Goal: Task Accomplishment & Management: Complete application form

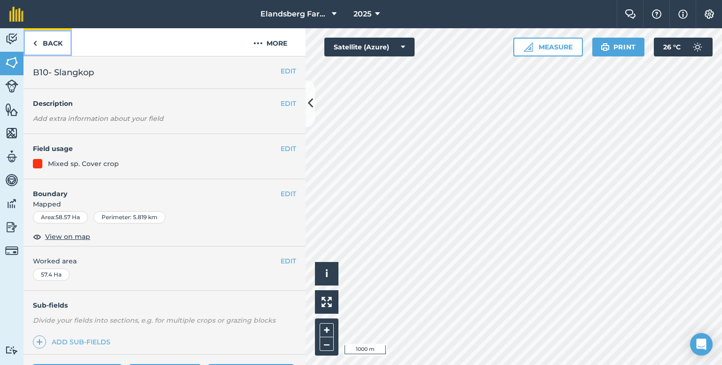
click at [37, 41] on img at bounding box center [35, 43] width 4 height 11
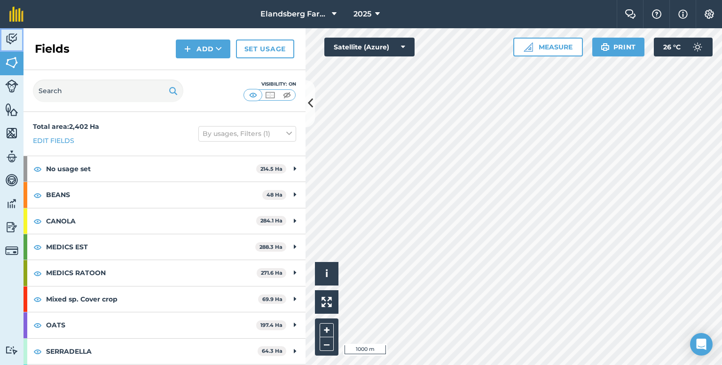
click at [17, 42] on img at bounding box center [11, 39] width 13 height 14
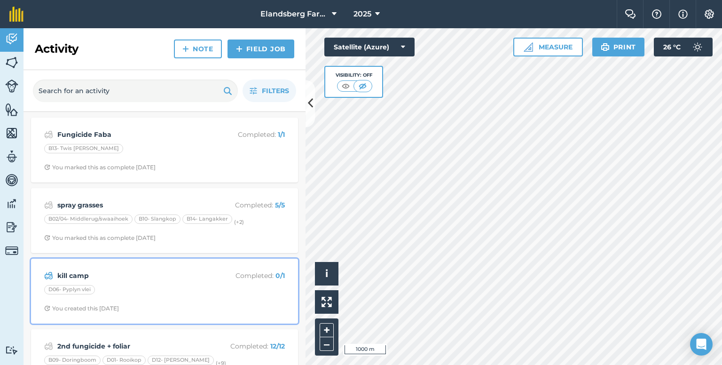
click at [109, 283] on div "kill camp Completed : 0 / 1 D06- Pyplyn vlei You created this [DATE]" at bounding box center [165, 291] width 256 height 54
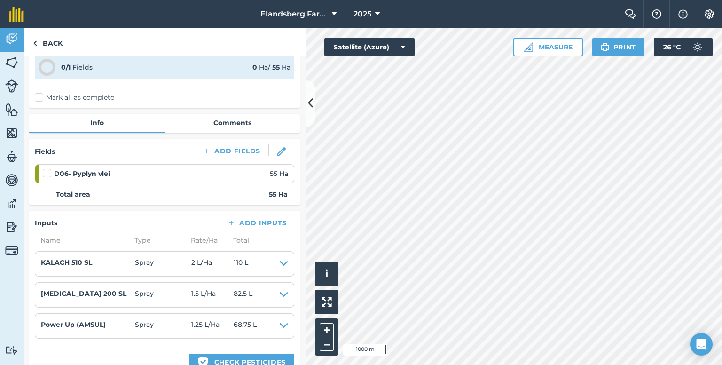
scroll to position [141, 0]
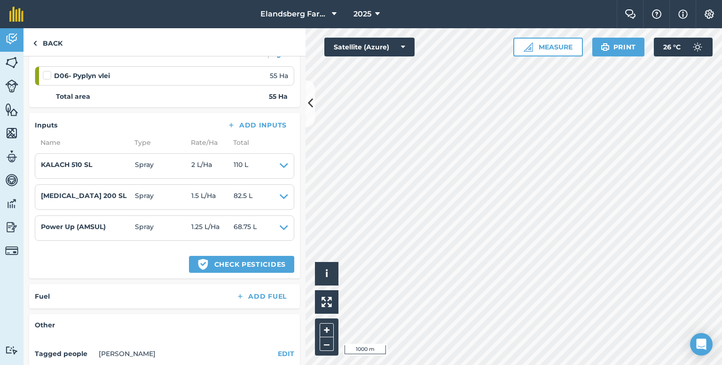
click at [47, 71] on label at bounding box center [48, 71] width 11 height 0
click at [47, 73] on input "checkbox" at bounding box center [46, 74] width 6 height 6
checkbox input "false"
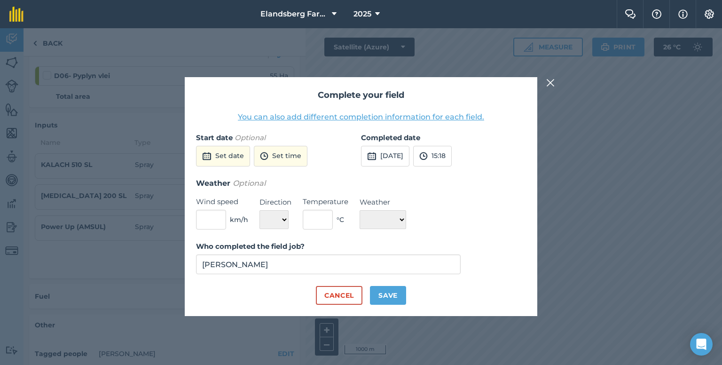
click at [550, 87] on img at bounding box center [550, 82] width 8 height 11
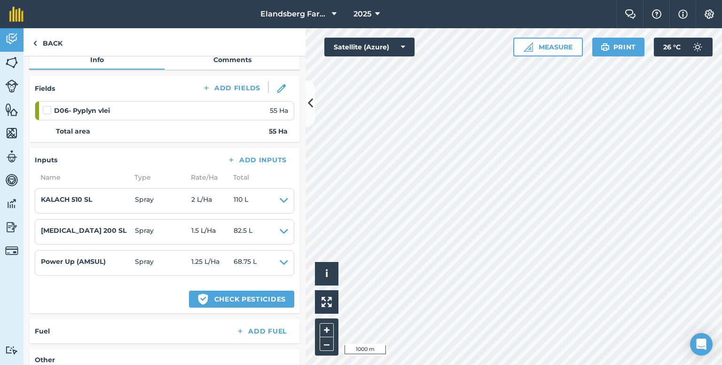
scroll to position [0, 0]
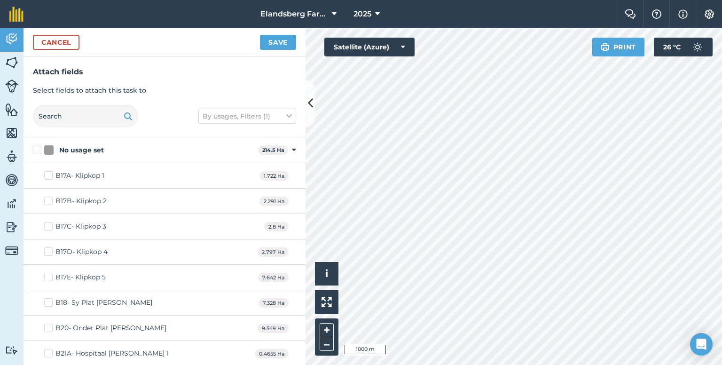
checkbox input "true"
click at [269, 45] on button "Save" at bounding box center [278, 42] width 36 height 15
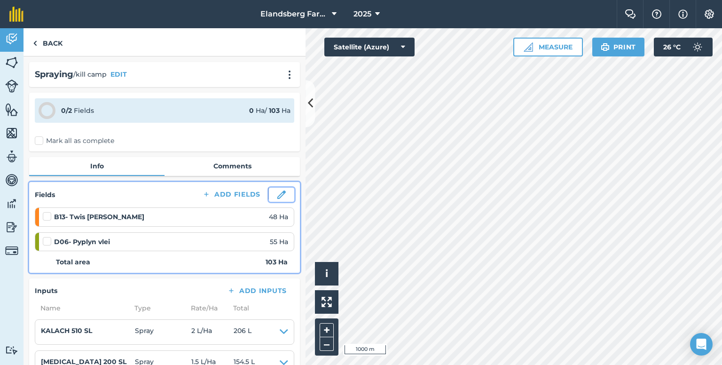
click at [277, 197] on img at bounding box center [281, 194] width 8 height 8
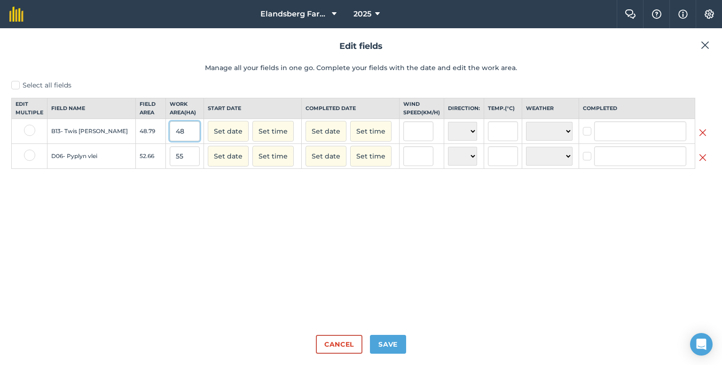
drag, startPoint x: 162, startPoint y: 142, endPoint x: 147, endPoint y: 143, distance: 15.1
click at [170, 141] on input "48" at bounding box center [185, 131] width 30 height 20
type input "10"
click at [380, 341] on button "Save" at bounding box center [388, 344] width 36 height 19
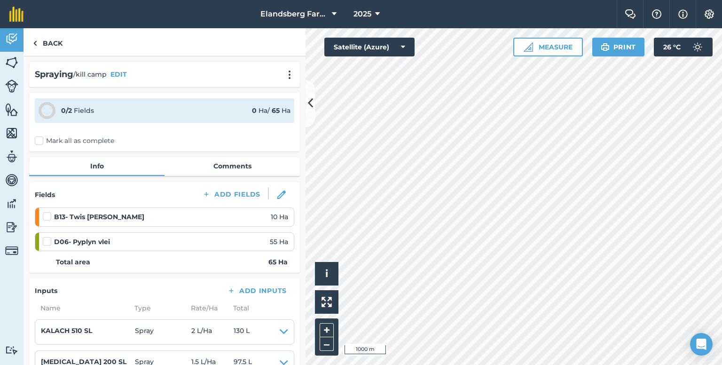
click at [49, 237] on label at bounding box center [48, 237] width 11 height 0
click at [49, 239] on input "checkbox" at bounding box center [46, 240] width 6 height 6
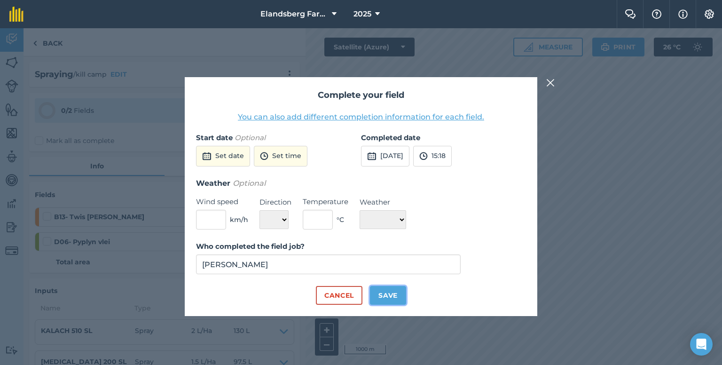
click at [386, 294] on button "Save" at bounding box center [388, 295] width 36 height 19
checkbox input "true"
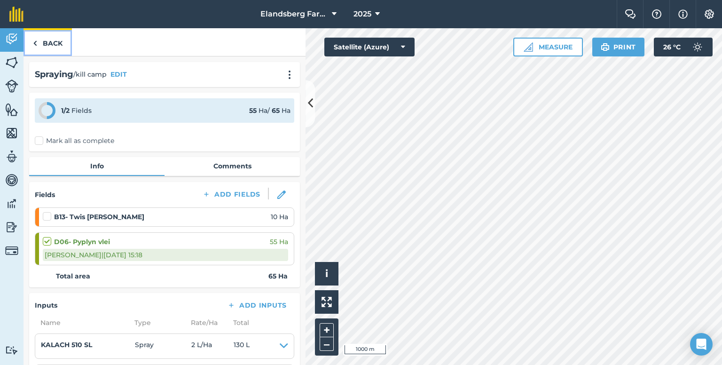
click at [40, 40] on link "Back" at bounding box center [48, 42] width 48 height 28
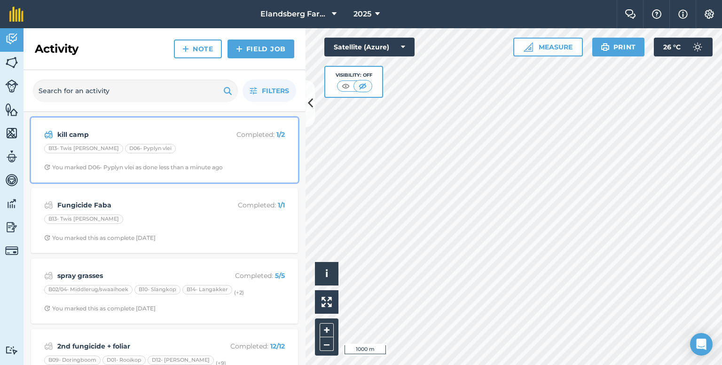
click at [176, 138] on strong "kill camp" at bounding box center [131, 134] width 149 height 10
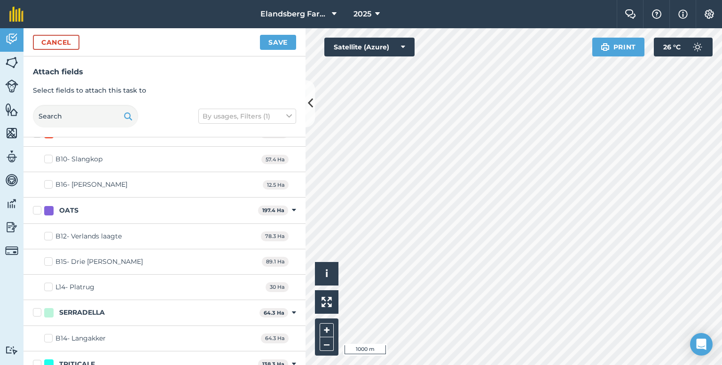
scroll to position [1314, 0]
checkbox input "true"
click at [10, 157] on img at bounding box center [11, 157] width 13 height 14
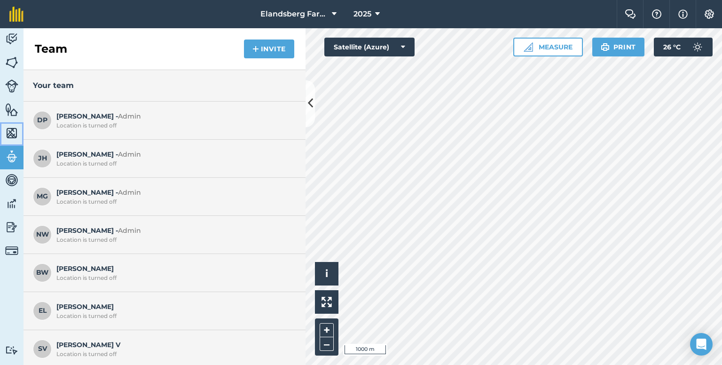
click at [19, 136] on link "Maps" at bounding box center [12, 134] width 24 height 24
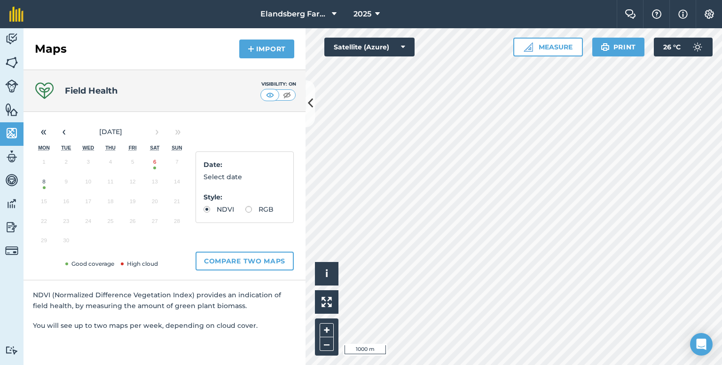
click at [43, 183] on button "8" at bounding box center [44, 184] width 22 height 20
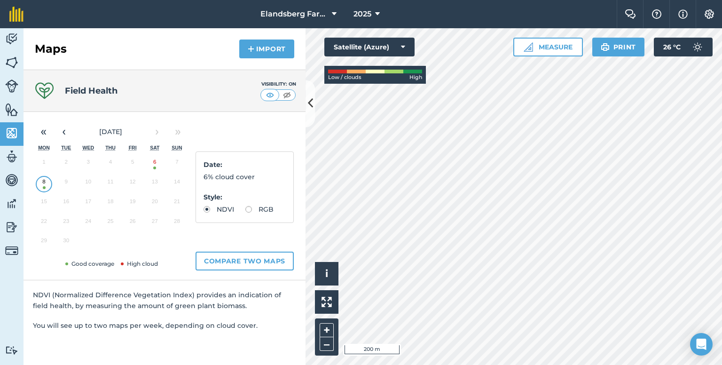
click at [152, 162] on button "6" at bounding box center [155, 164] width 22 height 20
click at [60, 136] on button "‹" at bounding box center [64, 131] width 21 height 21
click at [85, 239] on button "27" at bounding box center [88, 243] width 22 height 20
click at [134, 223] on button "22" at bounding box center [133, 223] width 22 height 20
click at [254, 209] on label "RGB" at bounding box center [259, 209] width 28 height 7
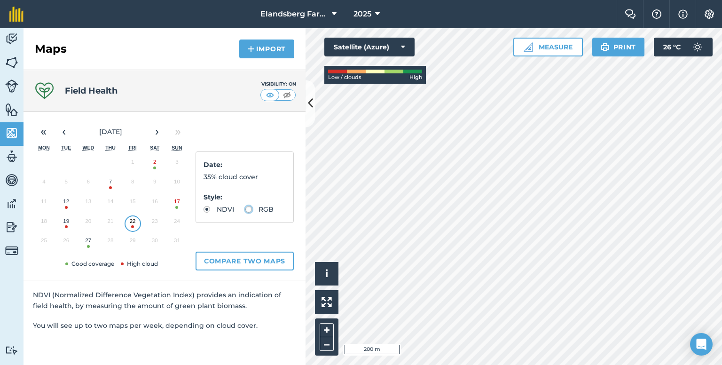
radio input "true"
click at [179, 204] on button "17" at bounding box center [177, 204] width 22 height 20
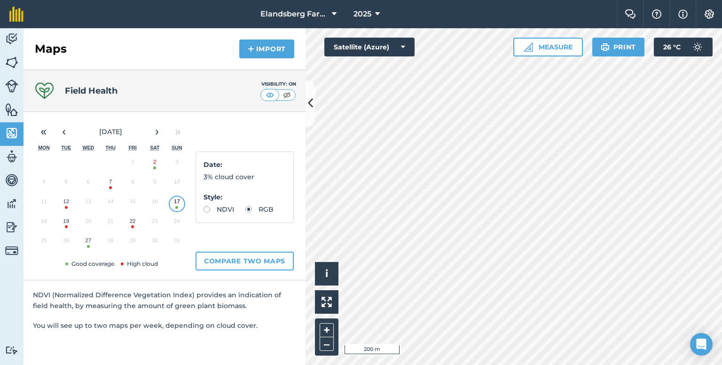
click at [88, 243] on button "27" at bounding box center [88, 243] width 22 height 20
click at [154, 133] on button "›" at bounding box center [157, 131] width 21 height 21
click at [43, 180] on button "8" at bounding box center [44, 184] width 22 height 20
click at [552, 46] on button "Measure" at bounding box center [549, 47] width 70 height 19
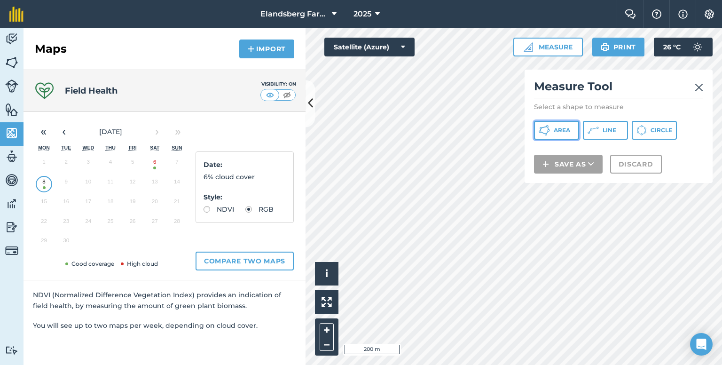
click at [567, 130] on span "Area" at bounding box center [562, 131] width 16 height 8
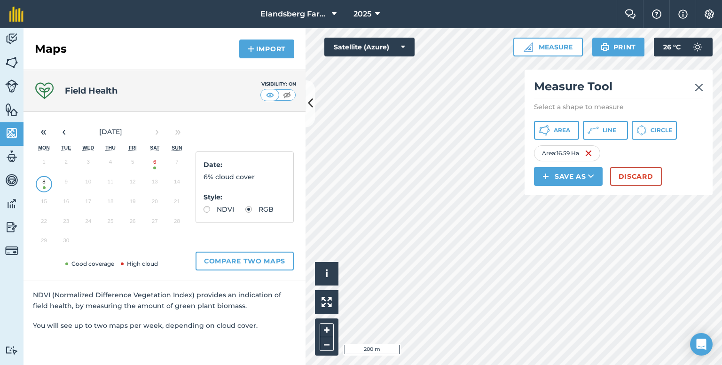
click at [701, 87] on img at bounding box center [699, 87] width 8 height 11
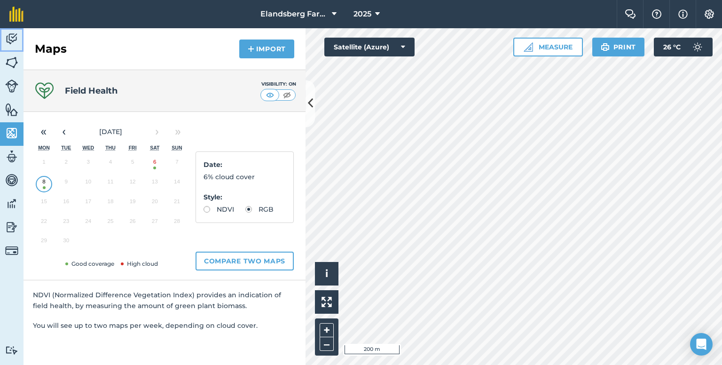
click at [11, 34] on img at bounding box center [11, 39] width 13 height 14
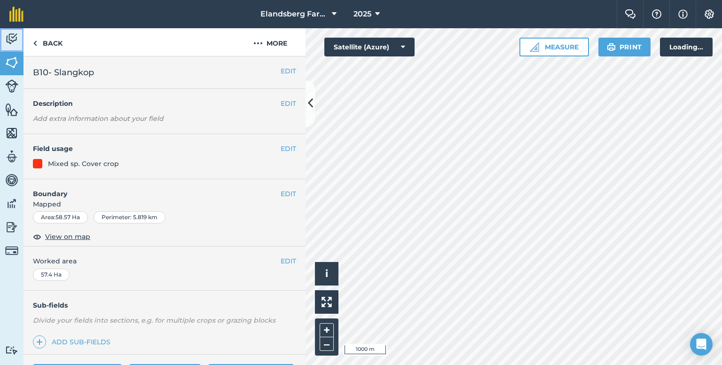
click at [12, 39] on img at bounding box center [11, 39] width 13 height 14
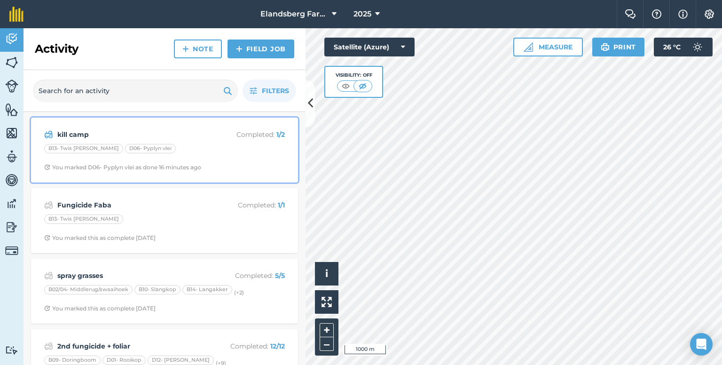
click at [203, 142] on div "kill camp Completed : 1 / 2 B13- Twis bult D06- Pyplyn vlei You marked D06- Pyp…" at bounding box center [165, 150] width 256 height 54
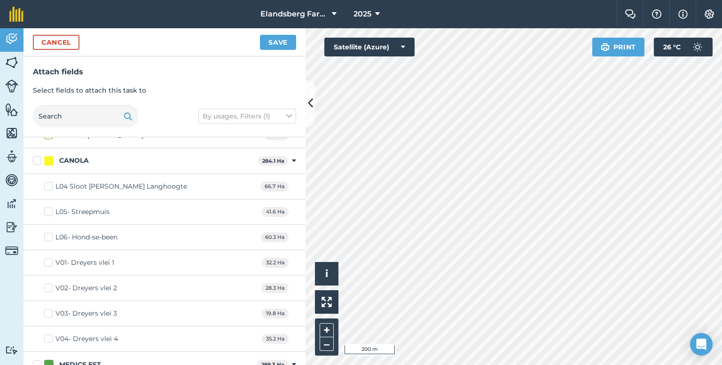
scroll to position [1035, 0]
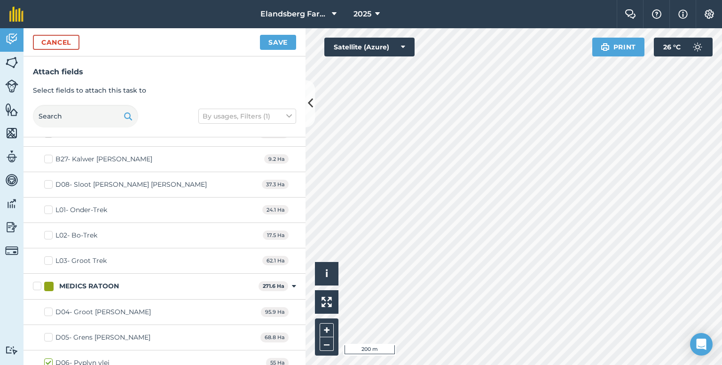
checkbox input "true"
click at [294, 42] on button "Save" at bounding box center [278, 42] width 36 height 15
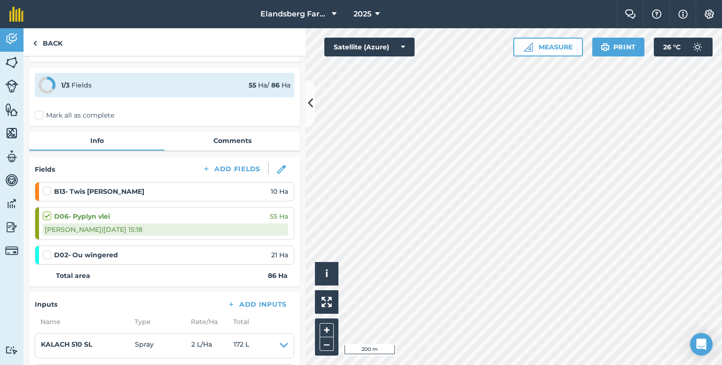
scroll to position [47, 0]
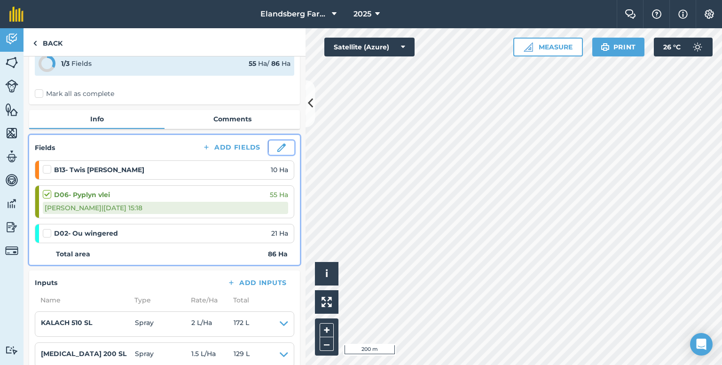
click at [277, 149] on img at bounding box center [281, 147] width 8 height 8
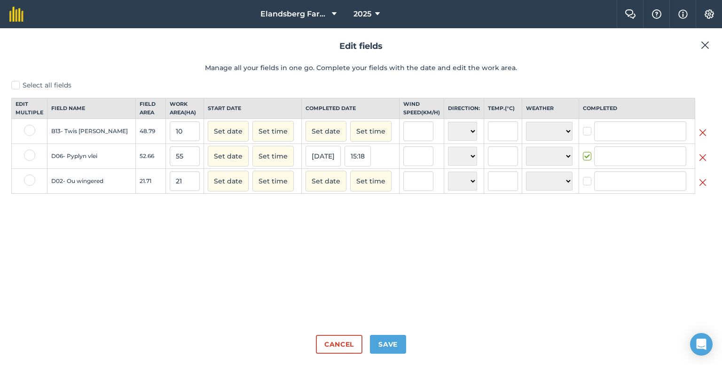
type input "[PERSON_NAME]"
drag, startPoint x: 166, startPoint y: 189, endPoint x: 147, endPoint y: 192, distance: 19.5
click at [166, 192] on td "21" at bounding box center [185, 181] width 38 height 25
type input "6"
click at [387, 341] on button "Save" at bounding box center [388, 344] width 36 height 19
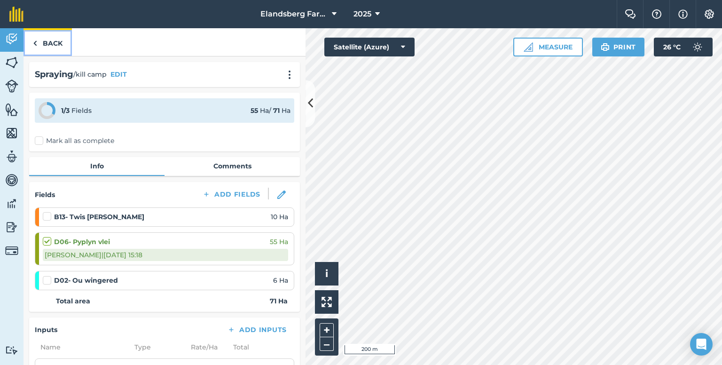
click at [48, 41] on link "Back" at bounding box center [48, 42] width 48 height 28
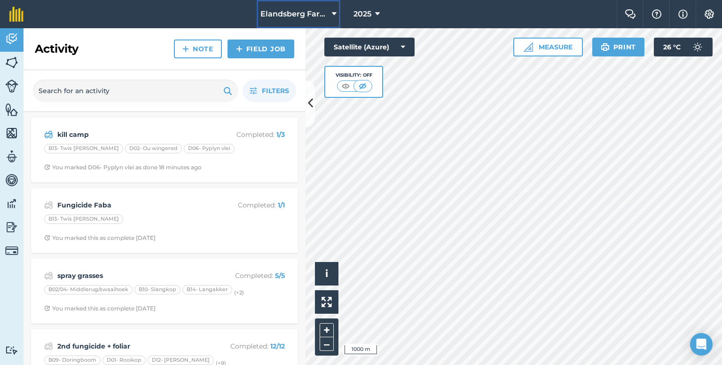
click at [335, 14] on icon at bounding box center [334, 13] width 5 height 11
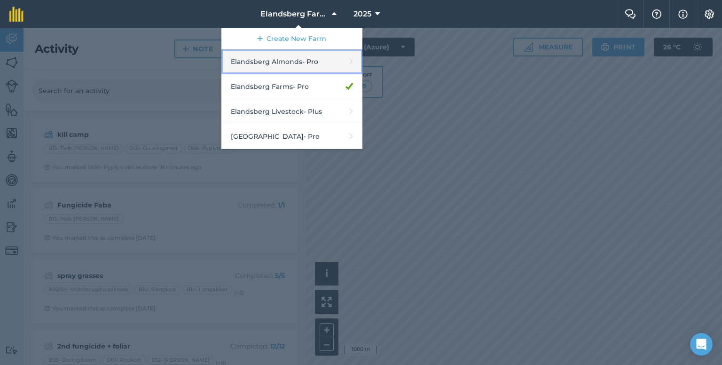
click at [302, 63] on link "Elandsberg Almonds - Pro" at bounding box center [291, 61] width 141 height 25
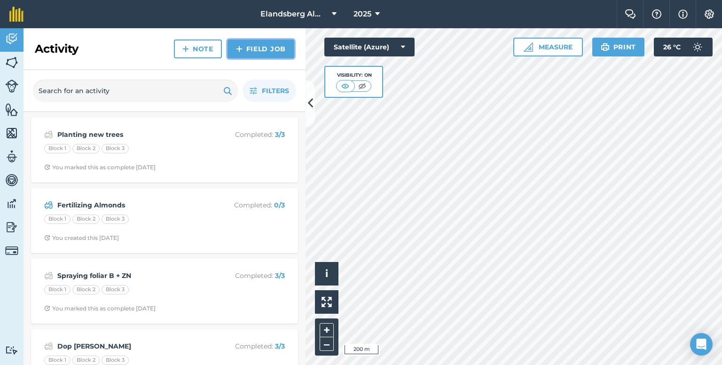
click at [262, 53] on link "Field Job" at bounding box center [261, 49] width 67 height 19
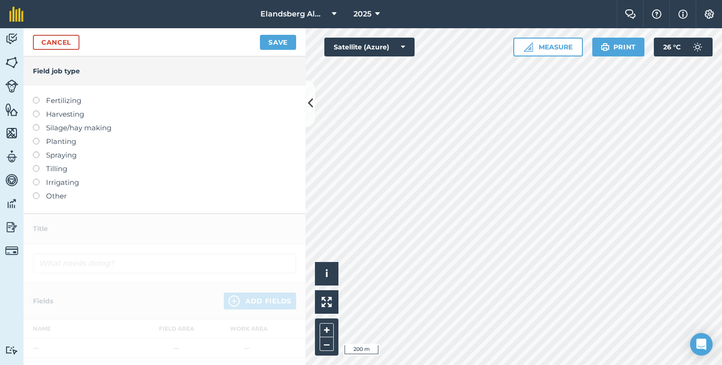
click at [41, 154] on label "Spraying" at bounding box center [164, 155] width 263 height 11
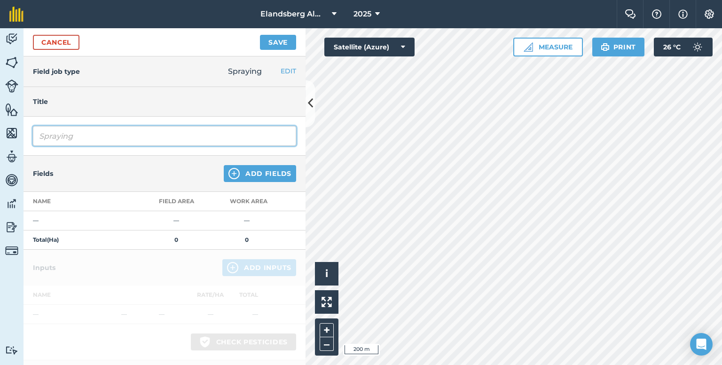
click at [72, 134] on input "Spraying" at bounding box center [164, 136] width 263 height 20
drag, startPoint x: 85, startPoint y: 135, endPoint x: 28, endPoint y: 145, distance: 57.4
click at [28, 145] on div "Spraying" at bounding box center [165, 136] width 282 height 39
type input "Spraying Foliars"
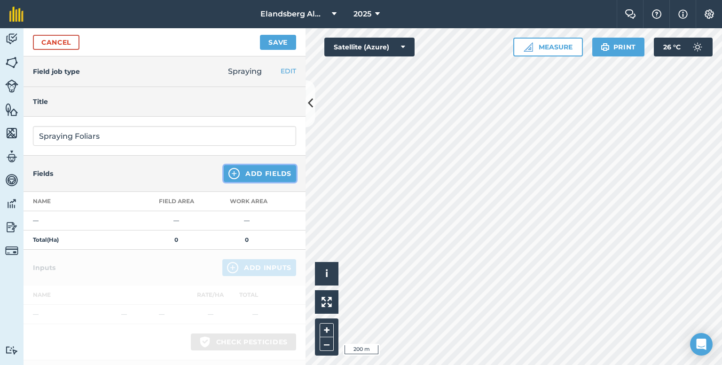
click at [248, 173] on button "Add Fields" at bounding box center [260, 173] width 72 height 17
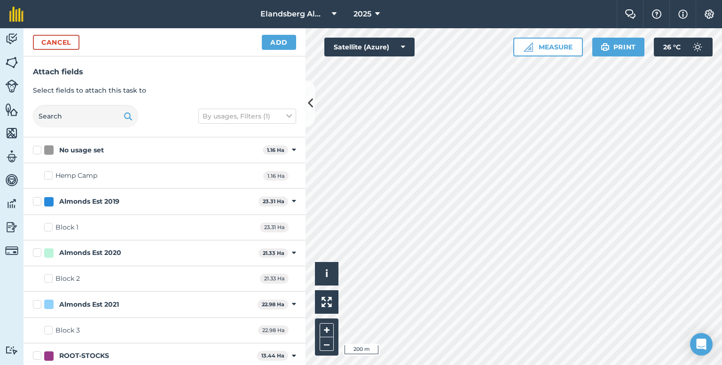
click at [38, 200] on label "Almonds Est 2019" at bounding box center [144, 202] width 222 height 10
click at [38, 200] on input "Almonds Est 2019" at bounding box center [36, 200] width 6 height 6
checkbox input "true"
click at [36, 251] on label "Almonds Est 2020" at bounding box center [144, 253] width 222 height 10
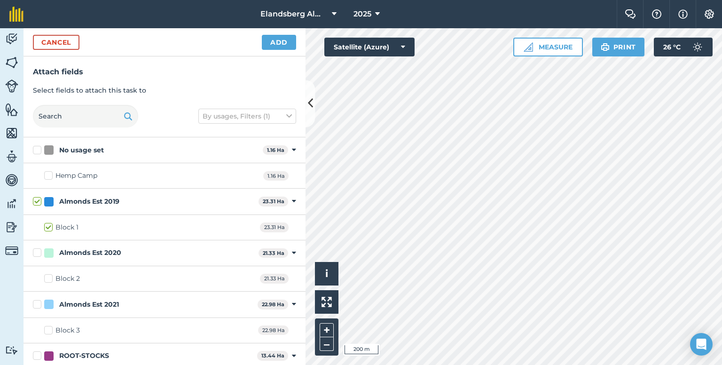
click at [36, 251] on input "Almonds Est 2020" at bounding box center [36, 251] width 6 height 6
checkbox input "true"
click at [36, 302] on label "Almonds Est 2021" at bounding box center [143, 305] width 221 height 10
click at [36, 302] on input "Almonds Est 2021" at bounding box center [36, 303] width 6 height 6
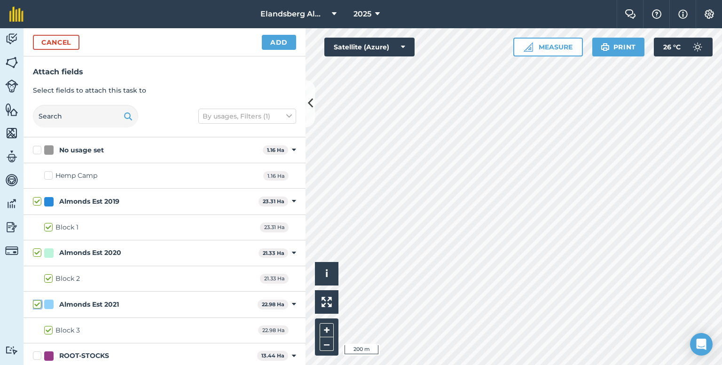
checkbox input "true"
click at [282, 43] on button "Add" at bounding box center [279, 42] width 34 height 15
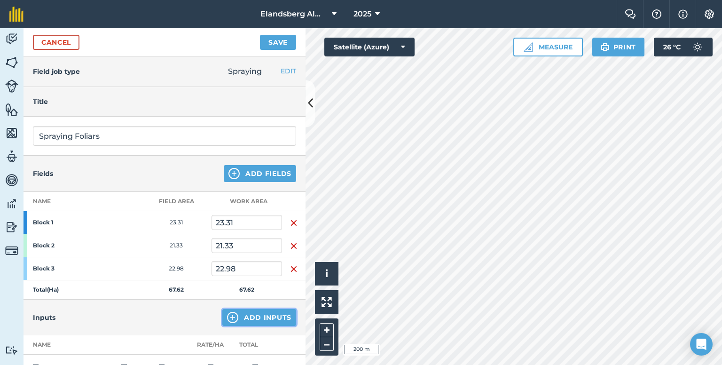
click at [237, 316] on button "Add Inputs" at bounding box center [259, 317] width 74 height 17
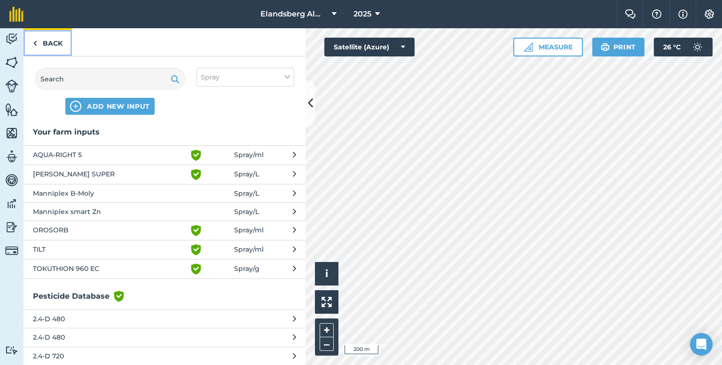
click at [43, 40] on link "Back" at bounding box center [48, 42] width 48 height 28
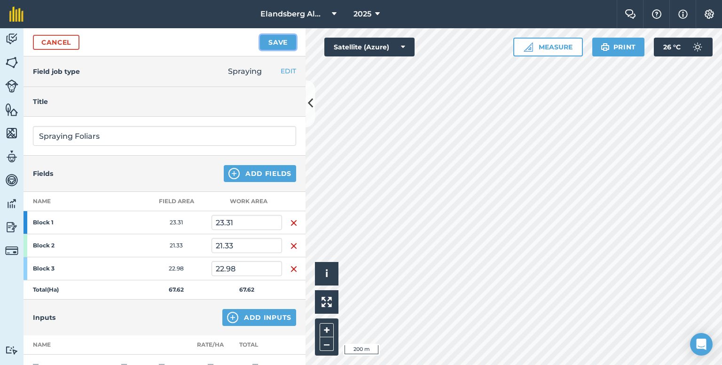
click at [285, 40] on button "Save" at bounding box center [278, 42] width 36 height 15
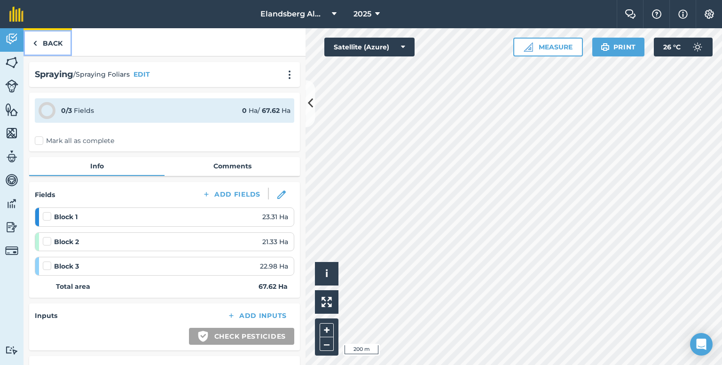
click at [48, 42] on link "Back" at bounding box center [48, 42] width 48 height 28
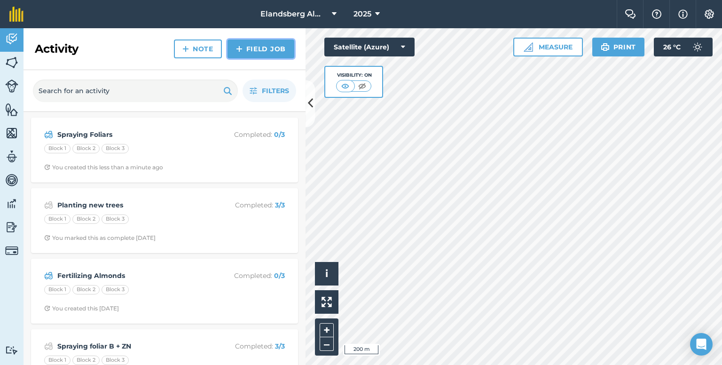
click at [245, 50] on link "Field Job" at bounding box center [261, 49] width 67 height 19
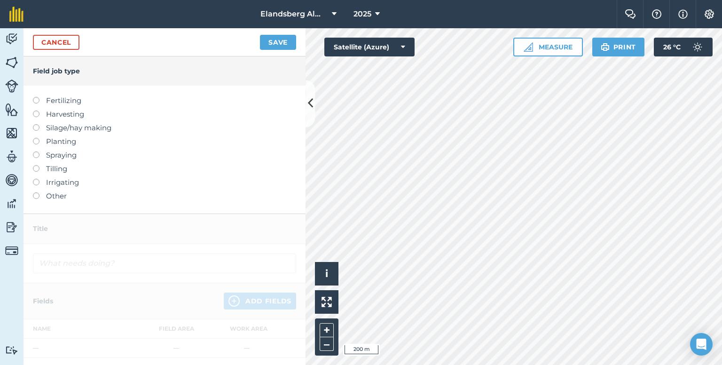
click at [36, 97] on label at bounding box center [39, 97] width 13 height 0
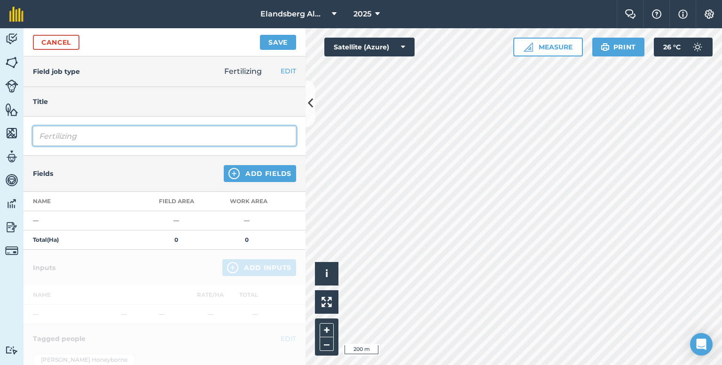
drag, startPoint x: 99, startPoint y: 132, endPoint x: 91, endPoint y: 132, distance: 7.5
click at [92, 132] on input "Fertilizing" at bounding box center [164, 136] width 263 height 20
click at [91, 132] on input "Fertilizing" at bounding box center [164, 136] width 263 height 20
type input "F"
type input "fertilizer"
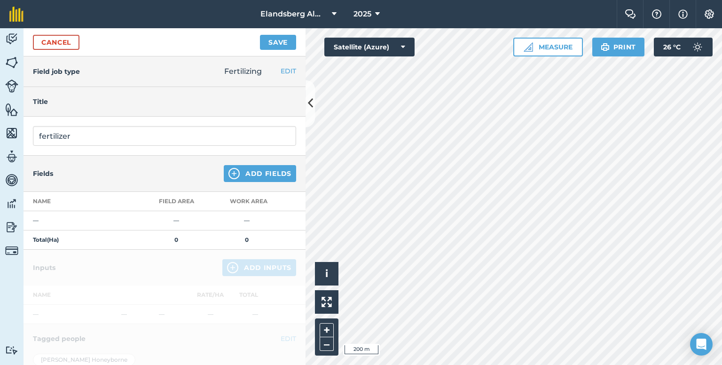
click at [121, 158] on div "Fields Add Fields" at bounding box center [165, 174] width 282 height 36
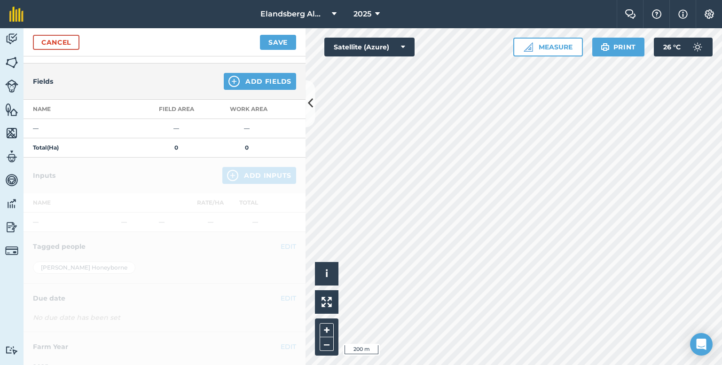
scroll to position [94, 0]
click at [250, 77] on button "Add Fields" at bounding box center [260, 79] width 72 height 17
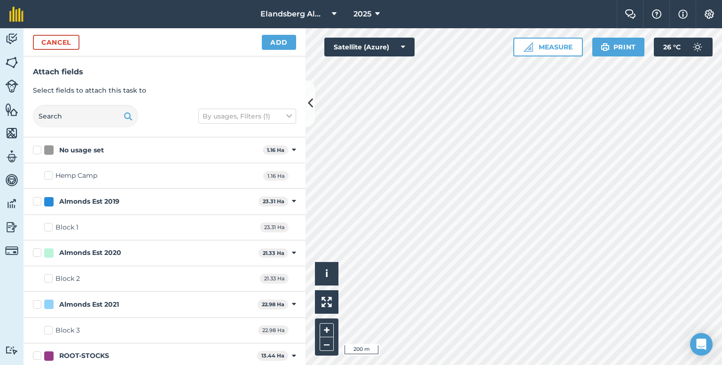
click at [37, 200] on label "Almonds Est 2019" at bounding box center [144, 202] width 222 height 10
click at [37, 200] on input "Almonds Est 2019" at bounding box center [36, 200] width 6 height 6
checkbox input "true"
click at [38, 251] on label "Almonds Est 2020" at bounding box center [144, 253] width 222 height 10
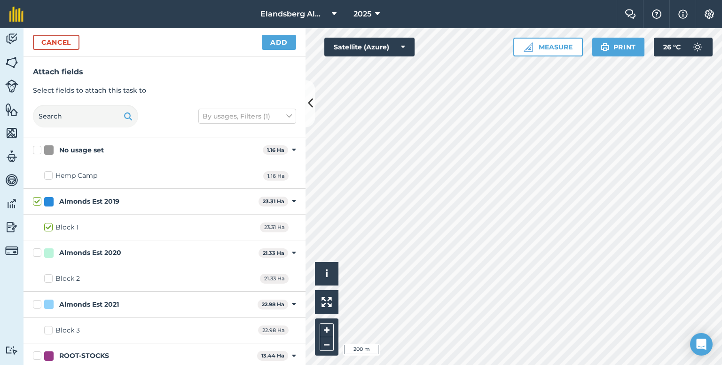
click at [38, 251] on input "Almonds Est 2020" at bounding box center [36, 251] width 6 height 6
checkbox input "true"
click at [38, 305] on label "Almonds Est 2021" at bounding box center [143, 305] width 221 height 10
click at [38, 305] on input "Almonds Est 2021" at bounding box center [36, 303] width 6 height 6
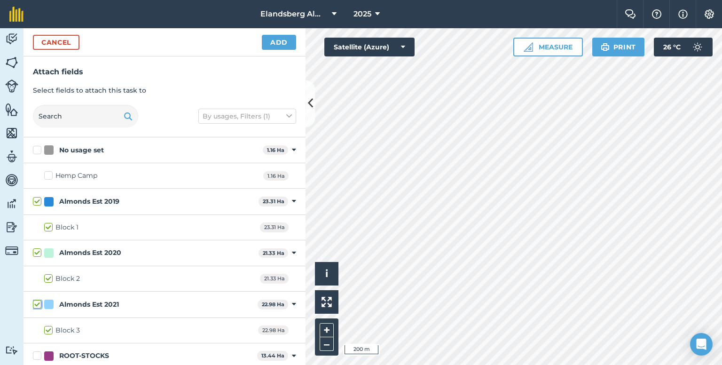
checkbox input "true"
click at [289, 40] on button "Add" at bounding box center [279, 42] width 34 height 15
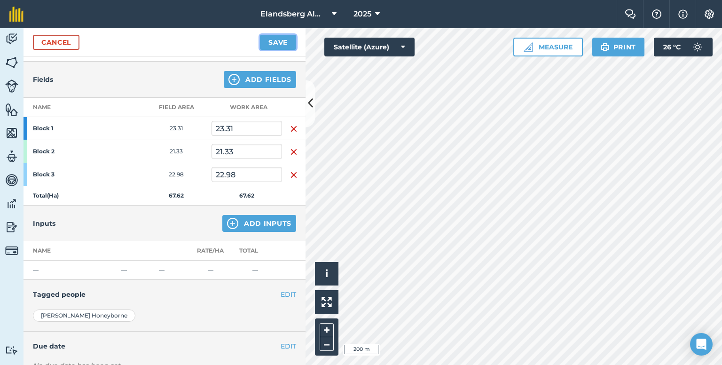
click at [285, 41] on button "Save" at bounding box center [278, 42] width 36 height 15
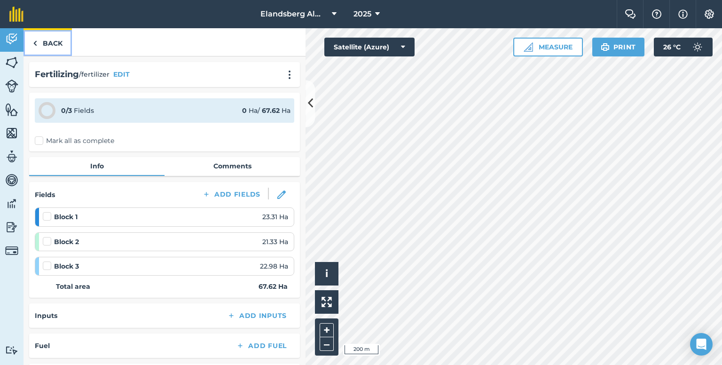
click at [42, 37] on link "Back" at bounding box center [48, 42] width 48 height 28
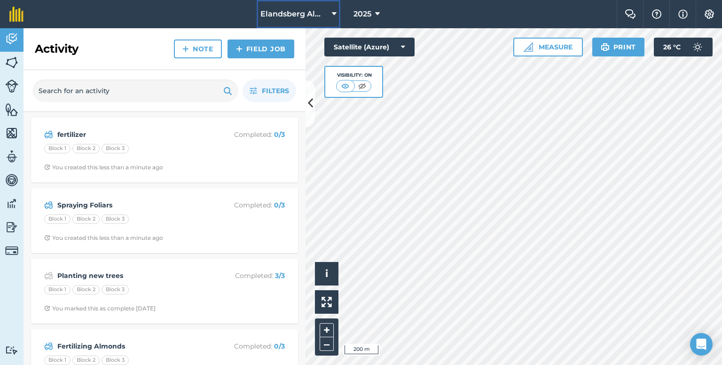
click at [334, 13] on icon at bounding box center [334, 13] width 5 height 11
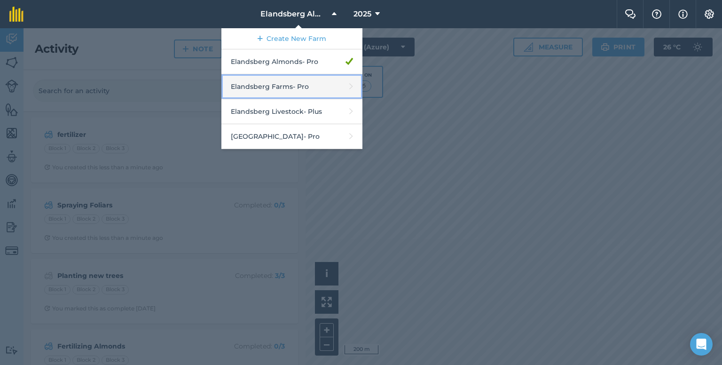
click at [283, 86] on link "Elandsberg Farms - Pro" at bounding box center [291, 86] width 141 height 25
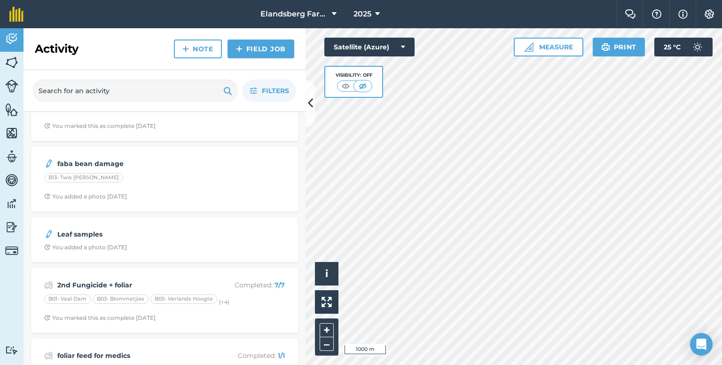
scroll to position [329, 0]
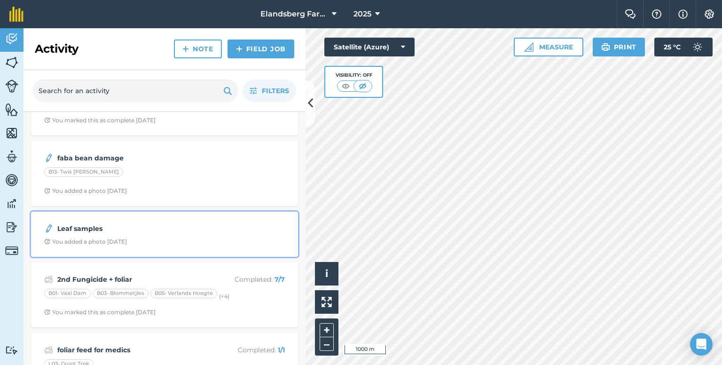
click at [100, 228] on strong "Leaf samples" at bounding box center [131, 228] width 149 height 10
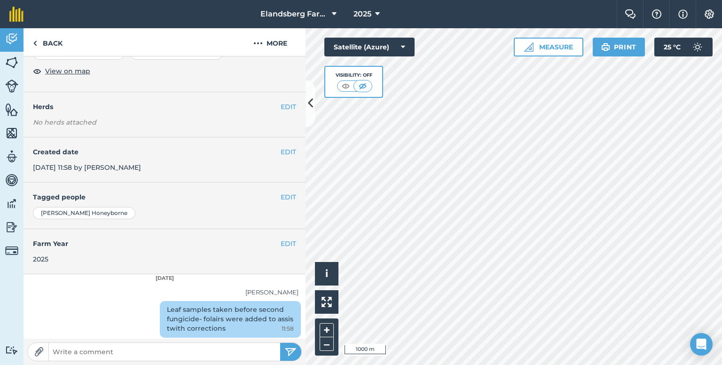
scroll to position [178, 0]
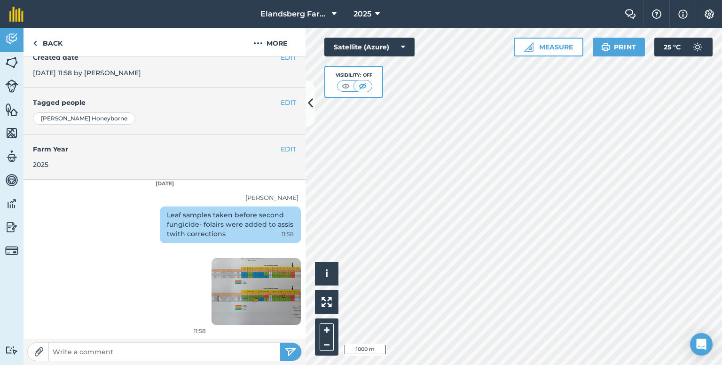
click at [235, 292] on img at bounding box center [256, 291] width 89 height 67
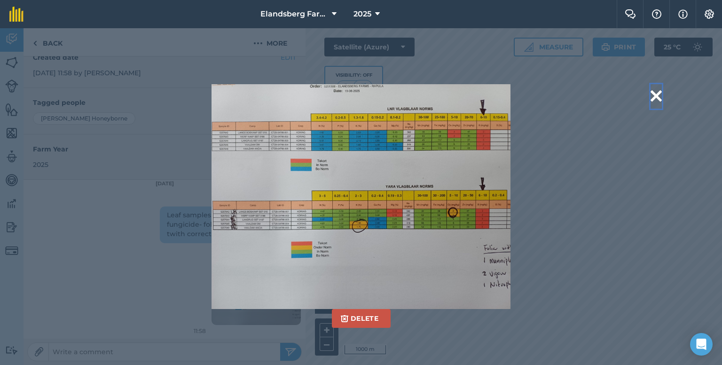
click at [658, 95] on button at bounding box center [656, 96] width 11 height 24
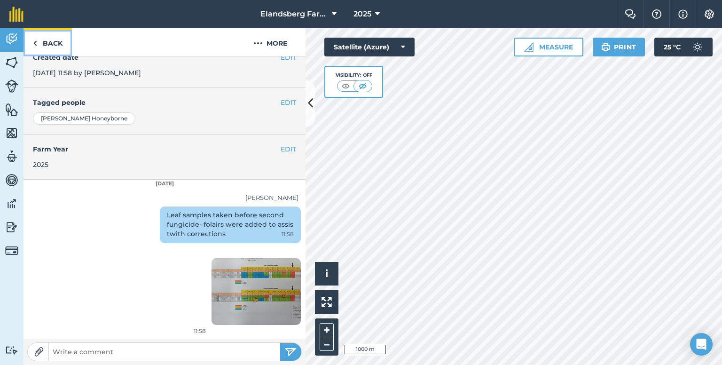
click at [41, 49] on link "Back" at bounding box center [48, 42] width 48 height 28
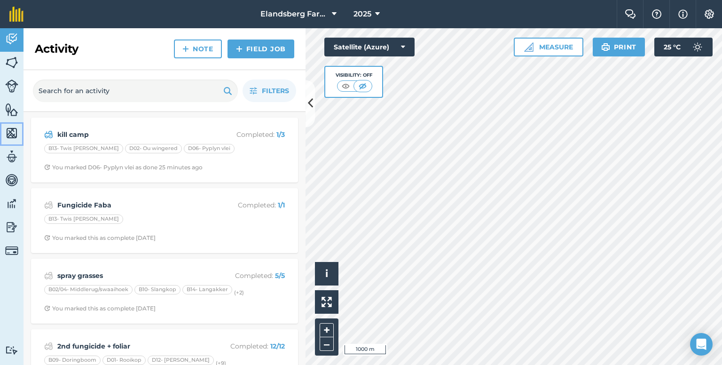
click at [13, 128] on img at bounding box center [11, 133] width 13 height 14
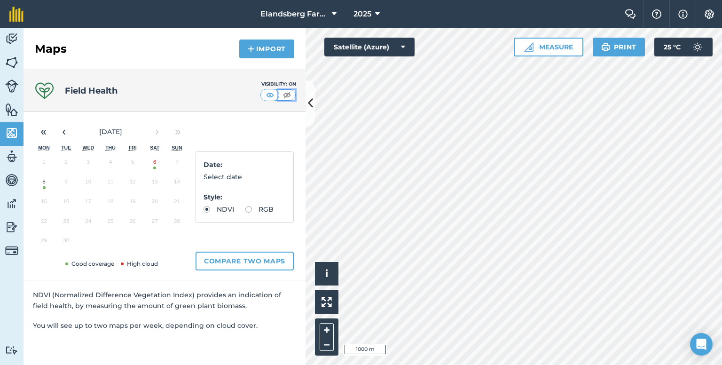
click at [290, 93] on img at bounding box center [287, 94] width 12 height 9
click at [11, 42] on img at bounding box center [11, 39] width 13 height 14
